Goal: Task Accomplishment & Management: Manage account settings

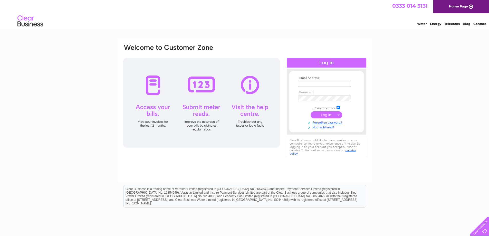
type input "alison@freedomembroidery.co.uk"
click at [329, 114] on input "submit" at bounding box center [326, 114] width 32 height 7
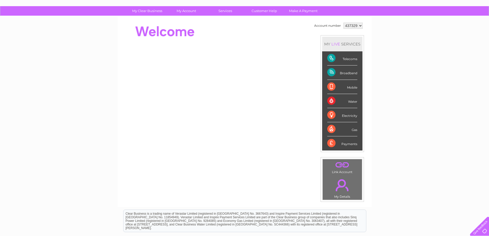
scroll to position [26, 0]
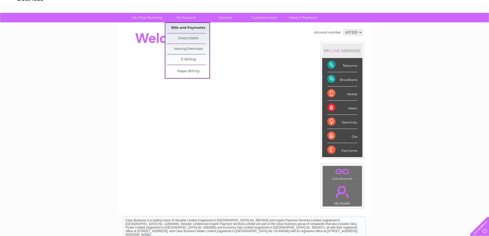
click at [179, 25] on link "Bills and Payments" at bounding box center [188, 28] width 42 height 10
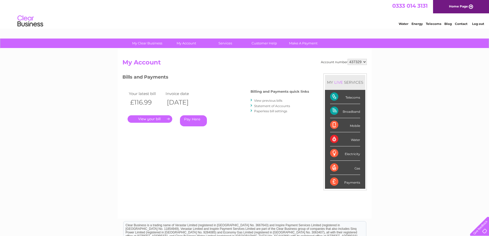
click at [161, 120] on link "." at bounding box center [149, 118] width 45 height 7
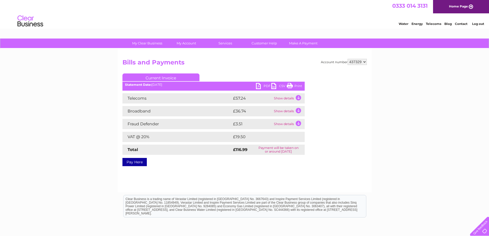
click at [266, 85] on link "PDF" at bounding box center [263, 86] width 15 height 7
click at [477, 24] on link "Log out" at bounding box center [478, 24] width 12 height 4
